Goal: Task Accomplishment & Management: Complete application form

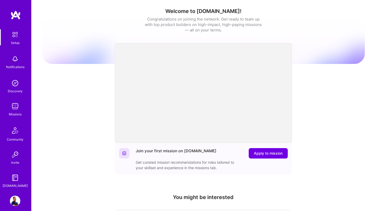
click at [14, 110] on img at bounding box center [15, 106] width 10 height 10
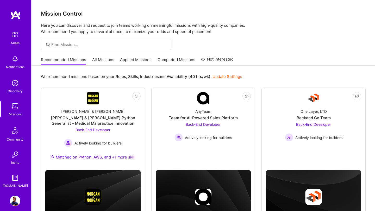
click at [96, 58] on link "All Missions" at bounding box center [103, 61] width 22 height 9
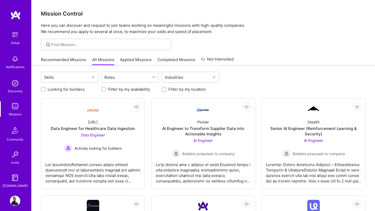
click at [44, 90] on input "Looking for builders" at bounding box center [44, 90] width 4 height 4
checkbox input "true"
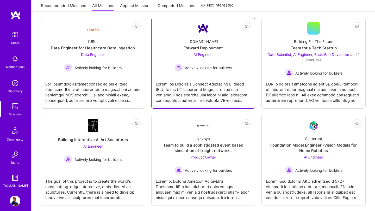
scroll to position [79, 0]
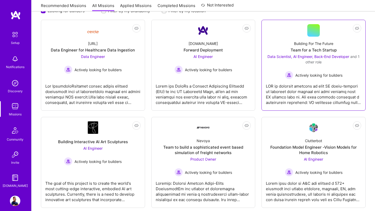
click at [304, 60] on div "Data Scientist, AI Engineer, Back-End Developer and 1 other role" at bounding box center [313, 59] width 95 height 11
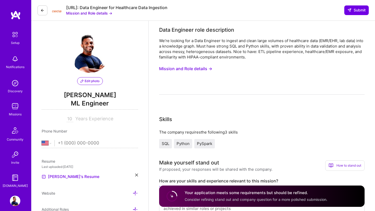
select select "US"
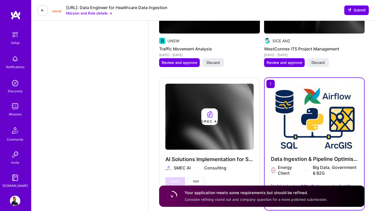
scroll to position [1396, 0]
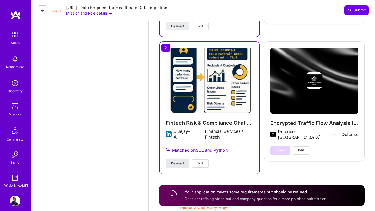
click at [179, 162] on span "Deselect" at bounding box center [177, 163] width 13 height 5
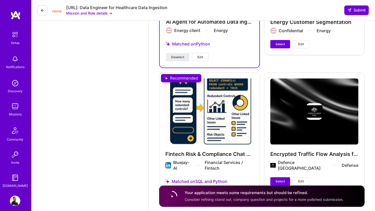
scroll to position [1342, 0]
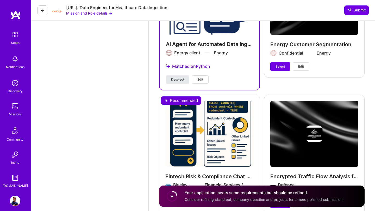
click at [183, 80] on span "Deselect" at bounding box center [177, 79] width 13 height 5
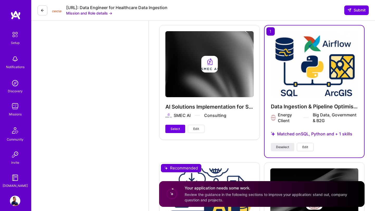
scroll to position [1139, 0]
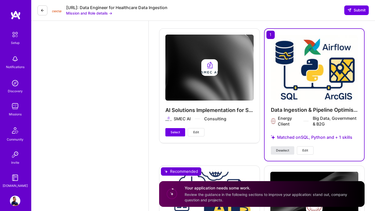
click at [282, 151] on span "Deselect" at bounding box center [282, 150] width 13 height 5
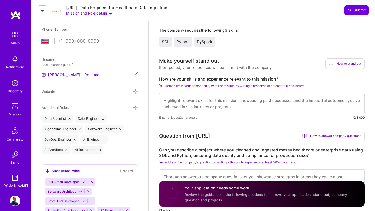
scroll to position [118, 0]
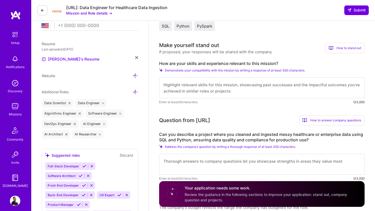
click at [203, 91] on textarea at bounding box center [261, 88] width 205 height 21
